Goal: Task Accomplishment & Management: Use online tool/utility

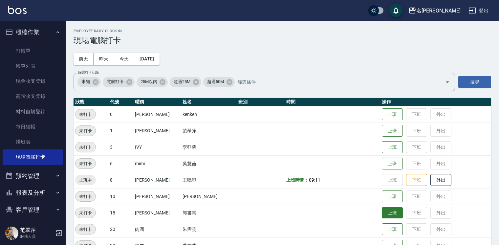
click at [393, 214] on button "上班" at bounding box center [392, 212] width 21 height 11
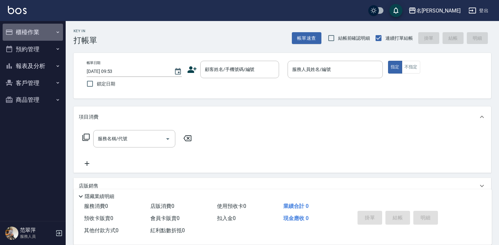
click at [22, 31] on button "櫃檯作業" at bounding box center [33, 32] width 60 height 17
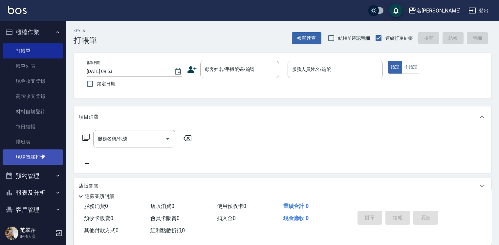
click at [51, 161] on link "現場電腦打卡" at bounding box center [33, 156] width 60 height 15
